Goal: Transaction & Acquisition: Register for event/course

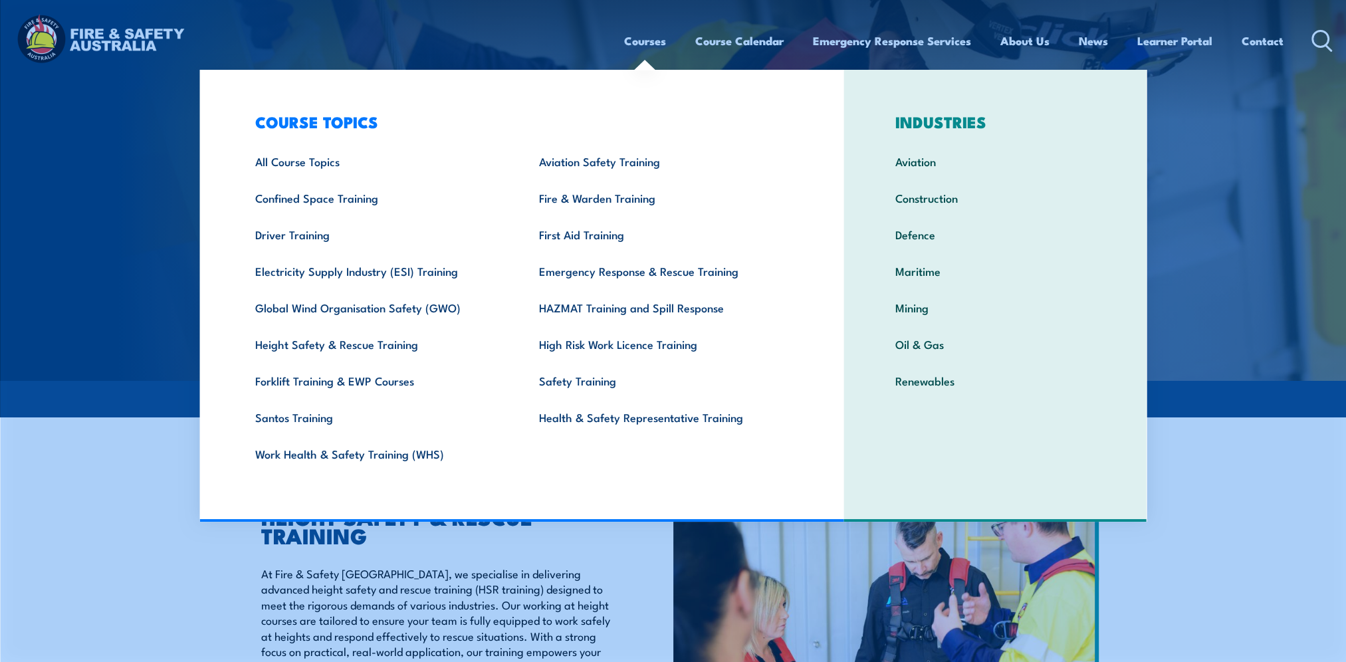
click at [625, 37] on link "Courses" at bounding box center [645, 40] width 42 height 35
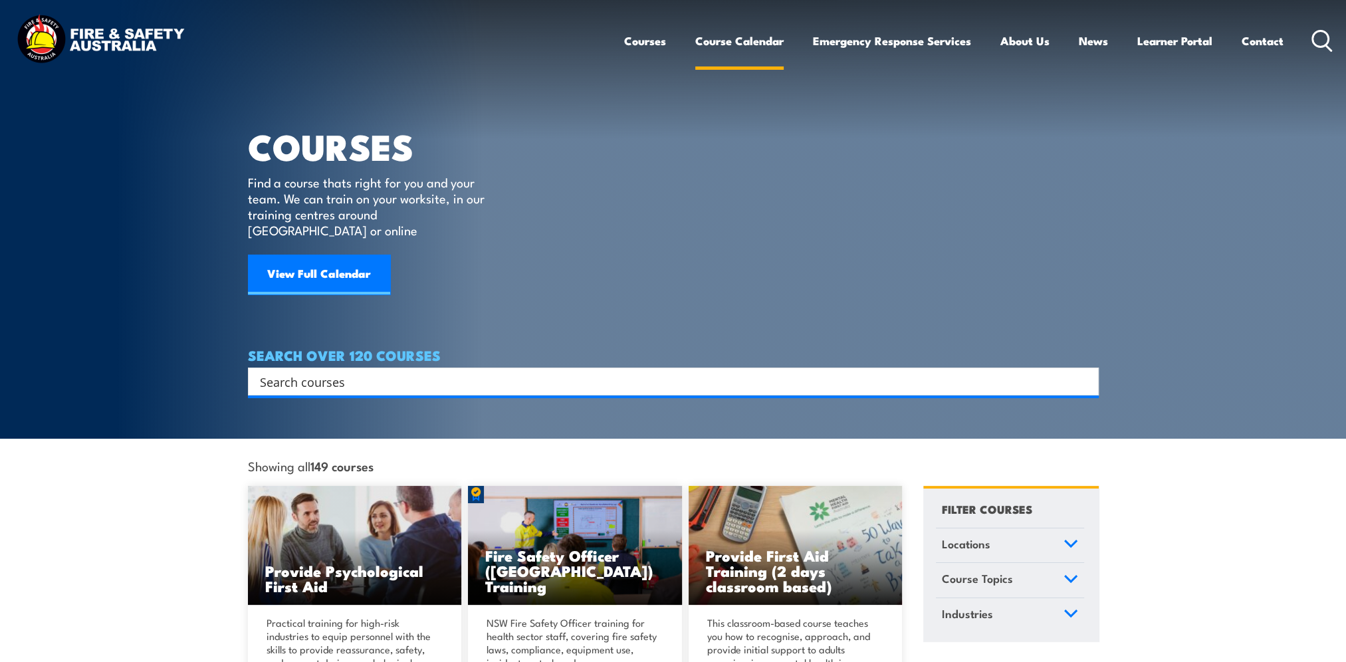
click at [701, 37] on link "Course Calendar" at bounding box center [739, 40] width 88 height 35
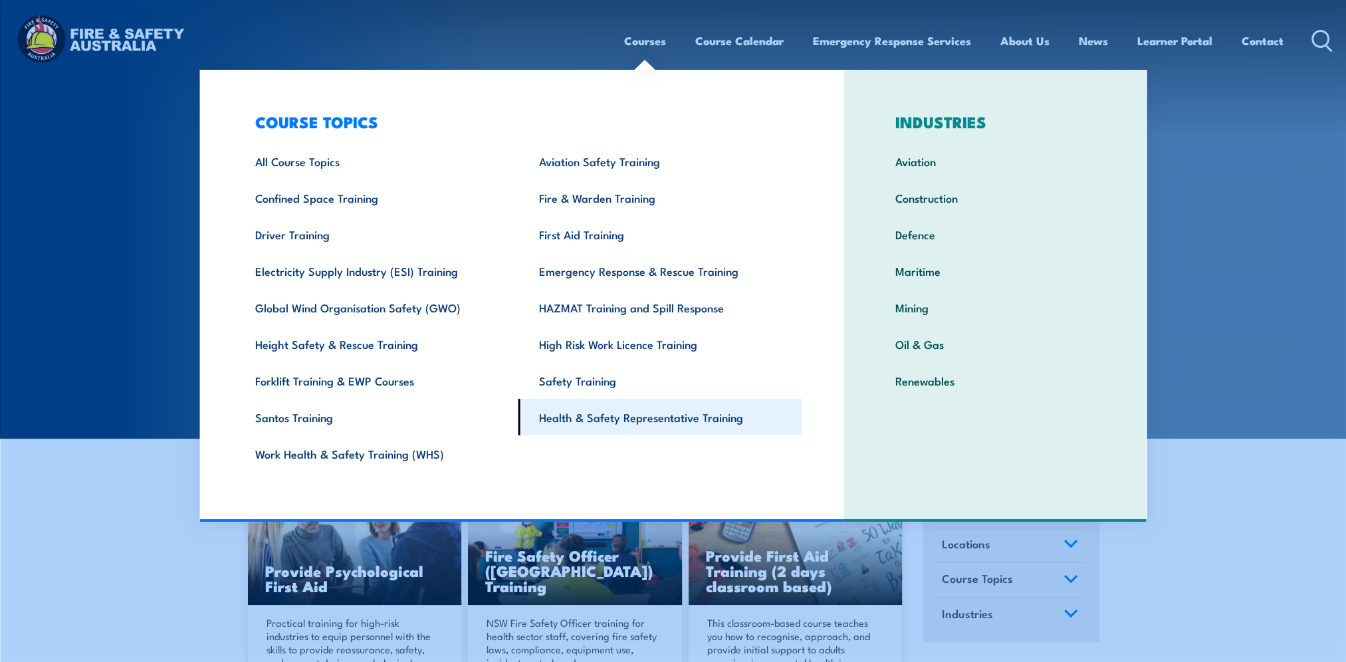
click at [687, 415] on link "Health & Safety Representative Training" at bounding box center [660, 417] width 284 height 37
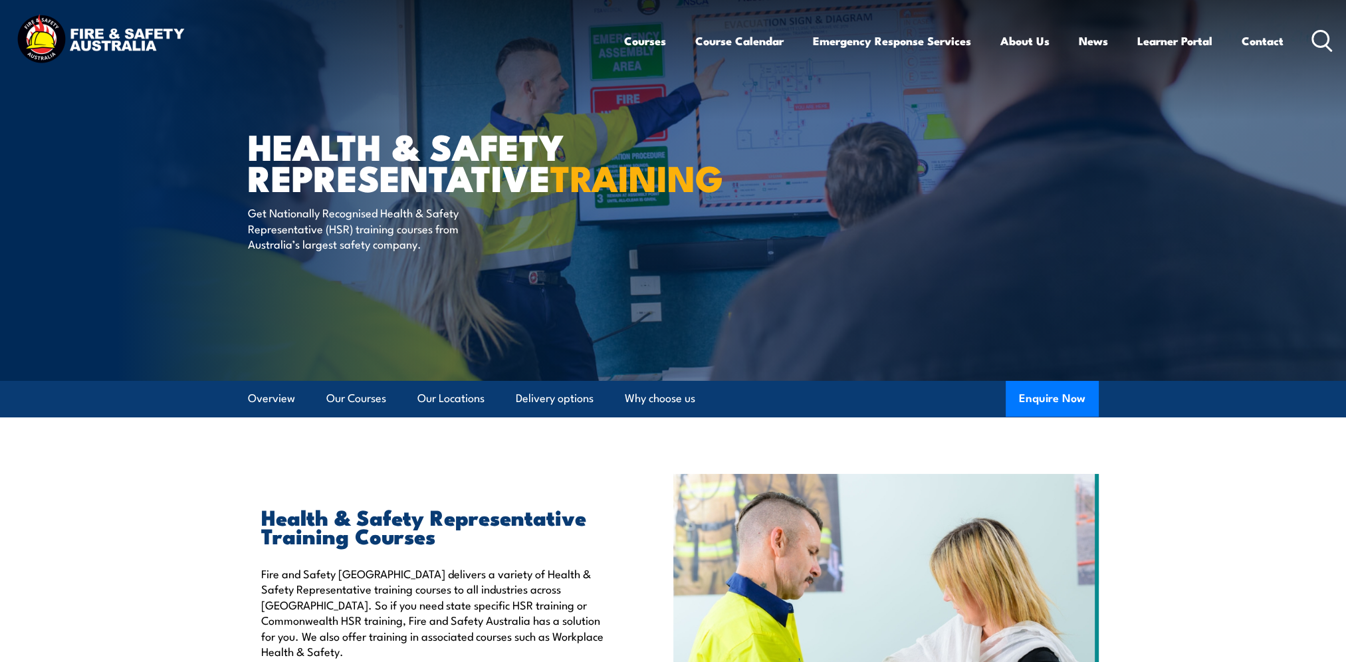
click at [47, 490] on section "Health & Safety Representative Training Courses Fire and Safety Australia deliv…" at bounding box center [673, 633] width 1346 height 319
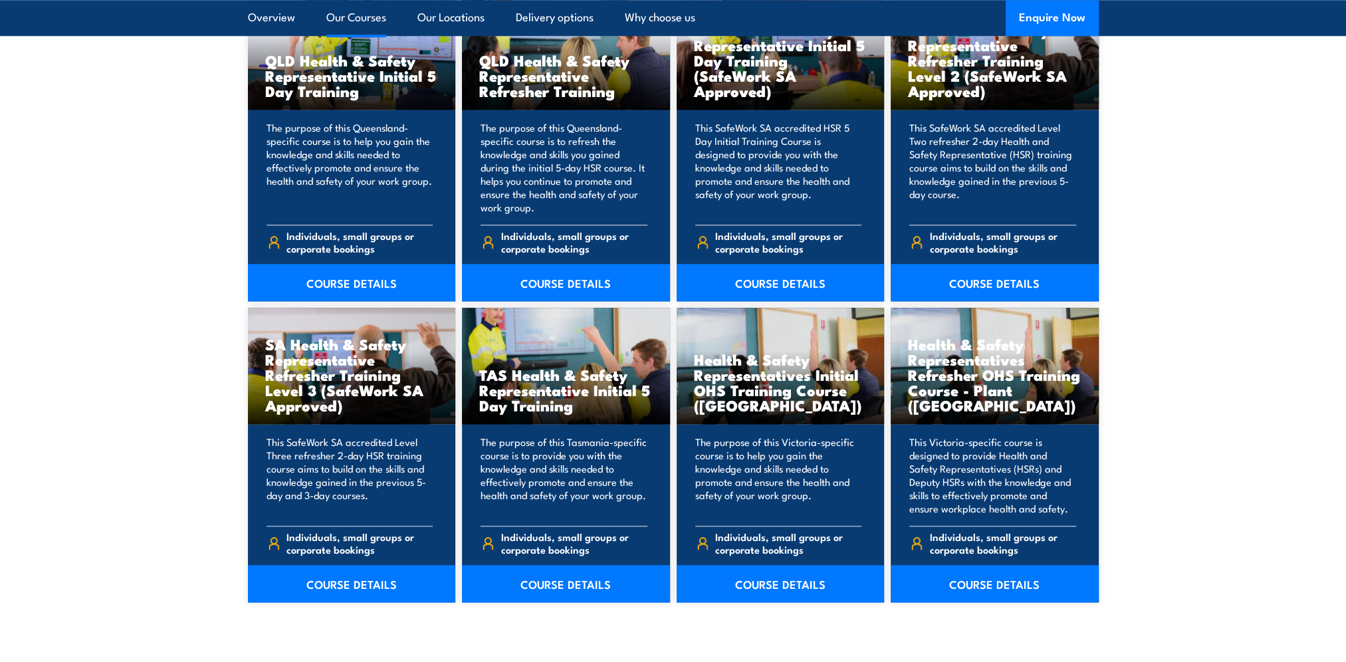
scroll to position [1794, 0]
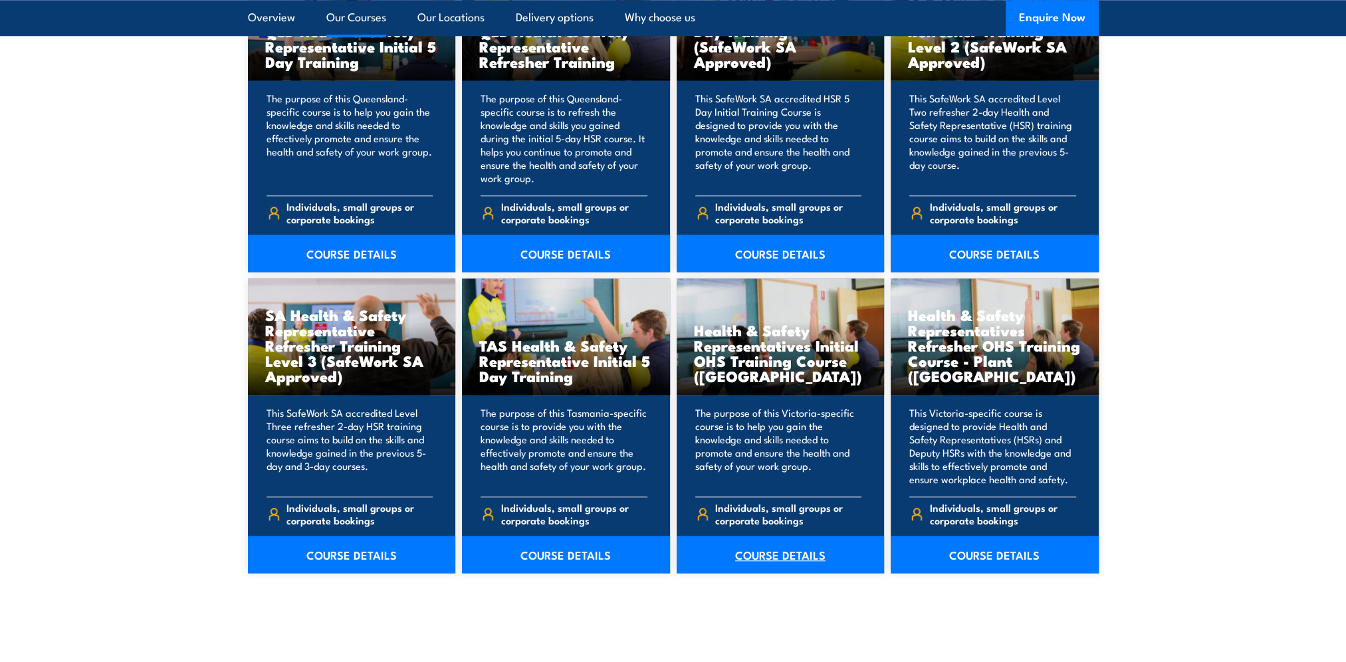
click at [762, 558] on link "COURSE DETAILS" at bounding box center [781, 554] width 208 height 37
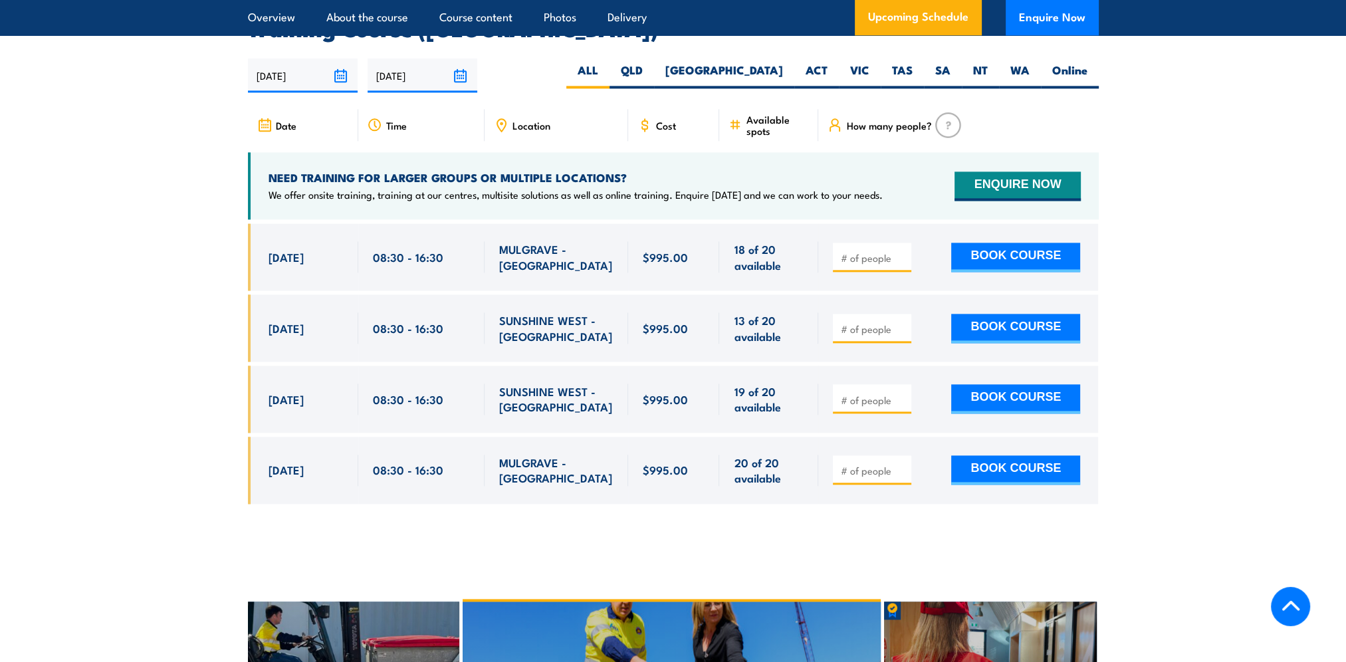
scroll to position [2393, 0]
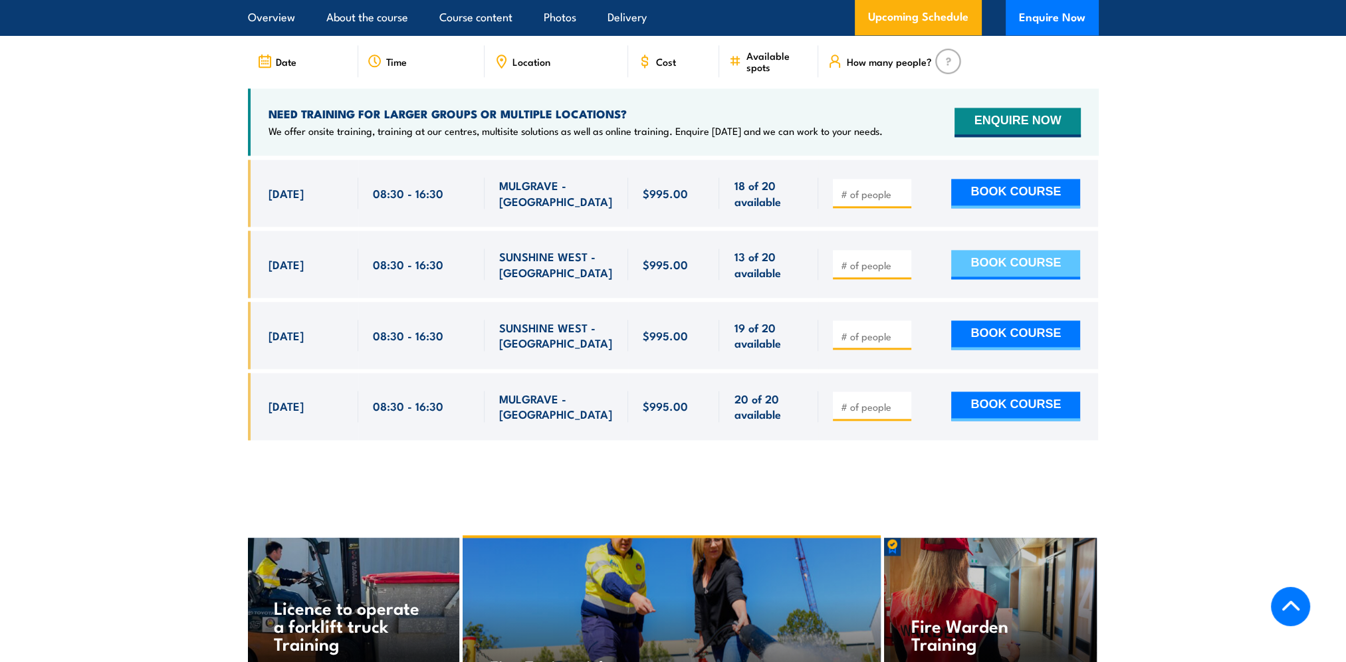
click at [1031, 250] on button "BOOK COURSE" at bounding box center [1015, 264] width 129 height 29
type input "1"
click at [902, 259] on input "1" at bounding box center [873, 265] width 66 height 13
click at [996, 250] on button "BOOK COURSE" at bounding box center [1015, 264] width 129 height 29
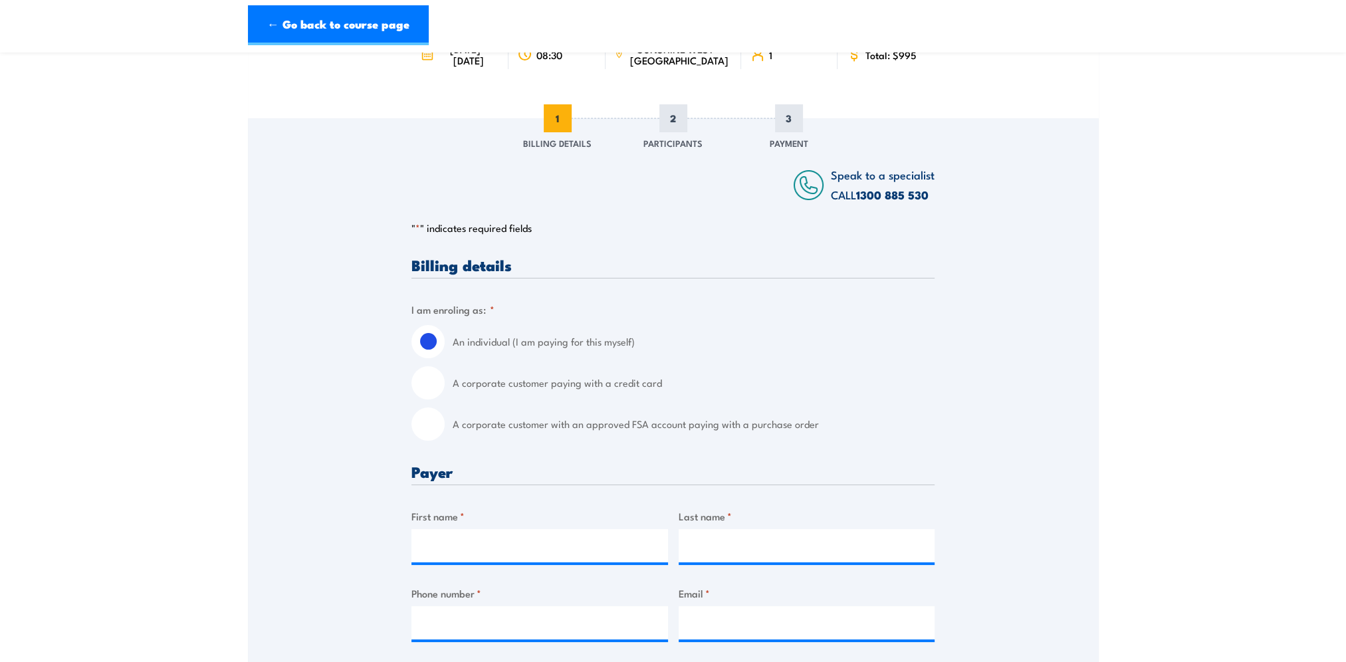
scroll to position [266, 0]
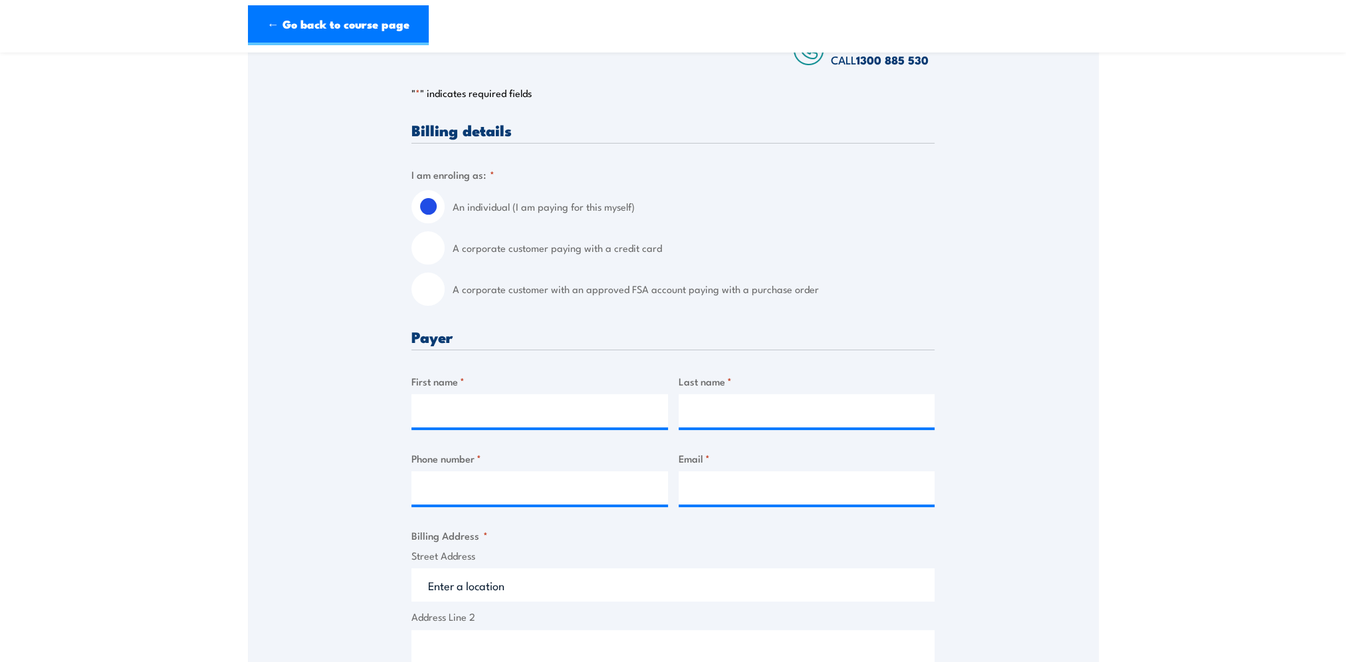
click at [425, 306] on input "A corporate customer with an approved FSA account paying with a purchase order" at bounding box center [427, 288] width 33 height 33
radio input "true"
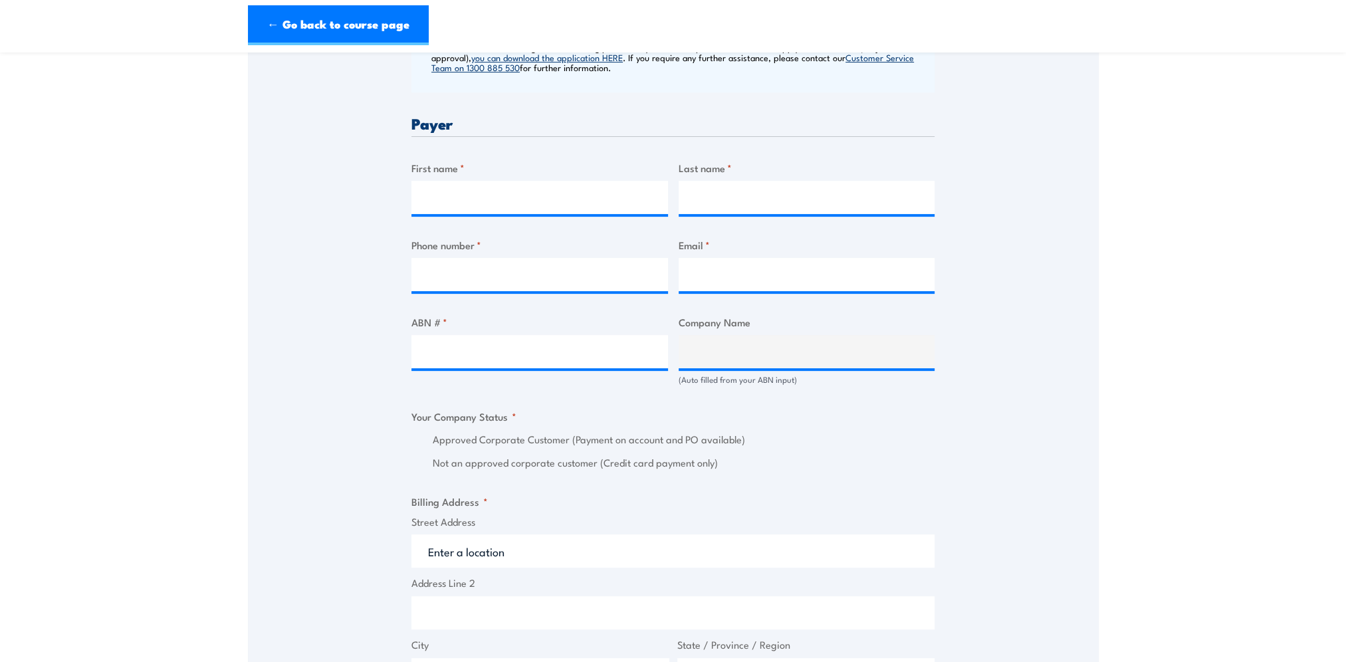
scroll to position [532, 0]
